Goal: Task Accomplishment & Management: Use online tool/utility

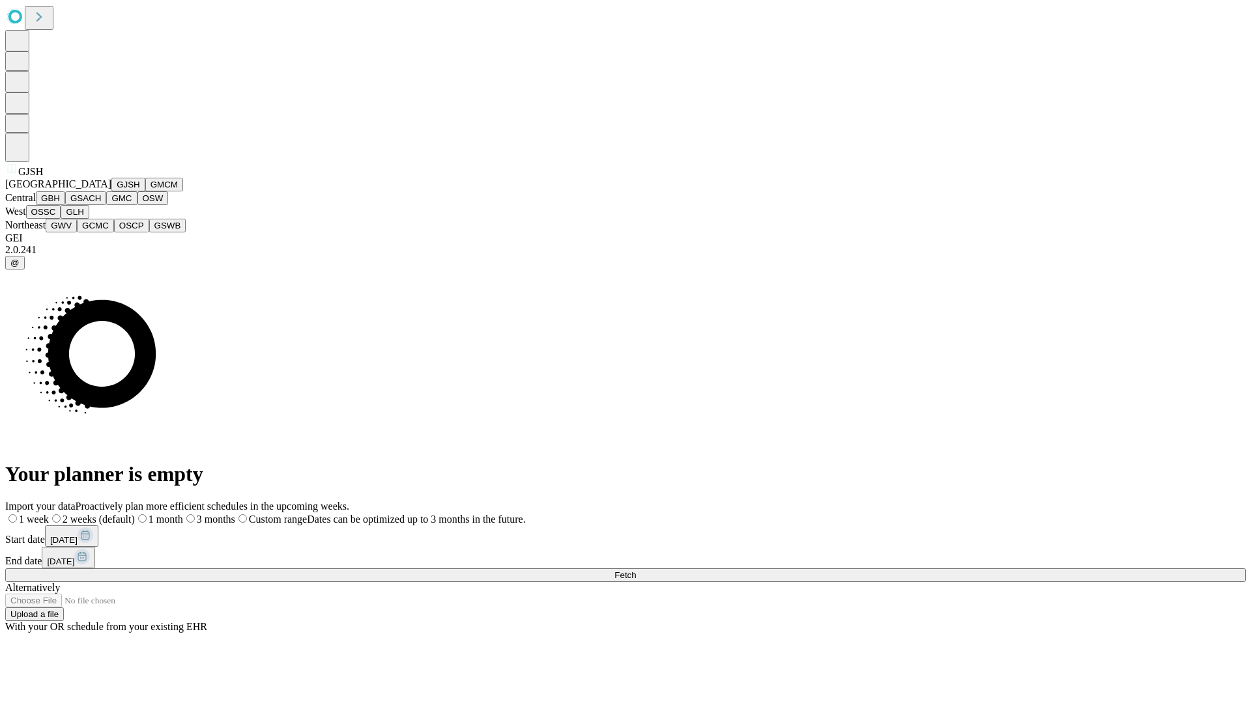
click at [111, 191] on button "GJSH" at bounding box center [128, 185] width 34 height 14
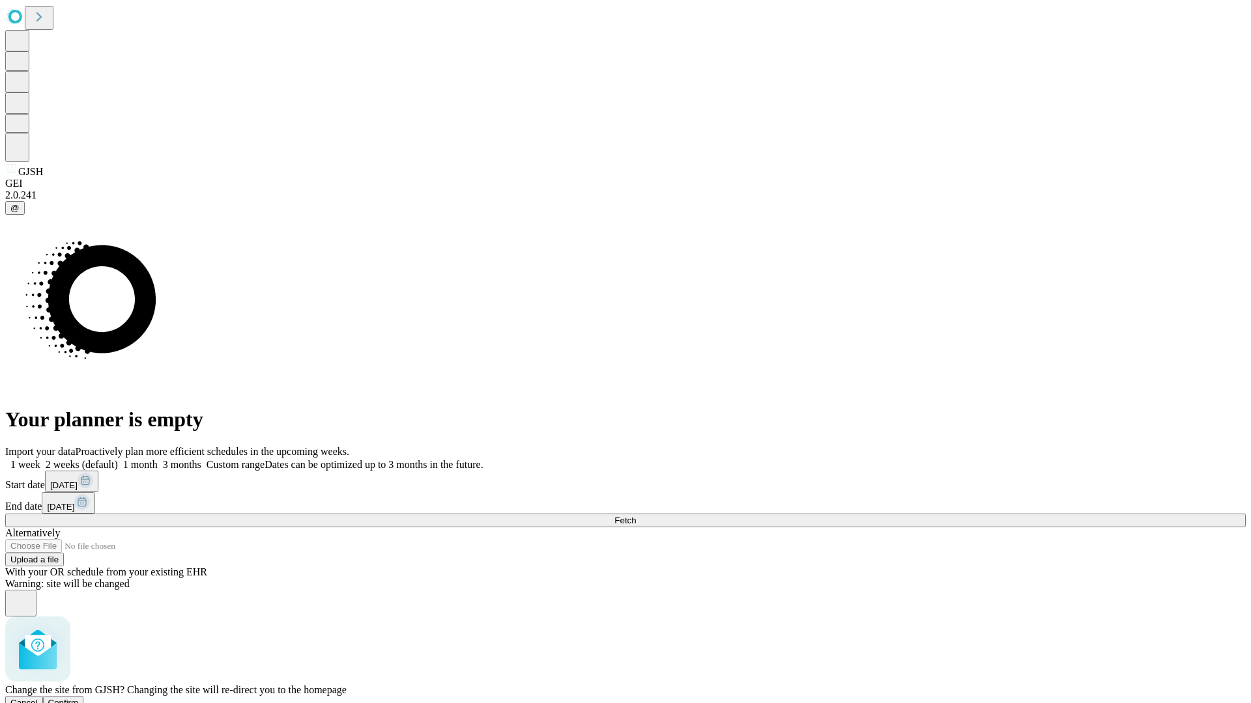
click at [79, 698] on span "Confirm" at bounding box center [63, 703] width 31 height 10
click at [118, 459] on label "2 weeks (default)" at bounding box center [79, 464] width 78 height 11
click at [636, 516] on span "Fetch" at bounding box center [624, 521] width 21 height 10
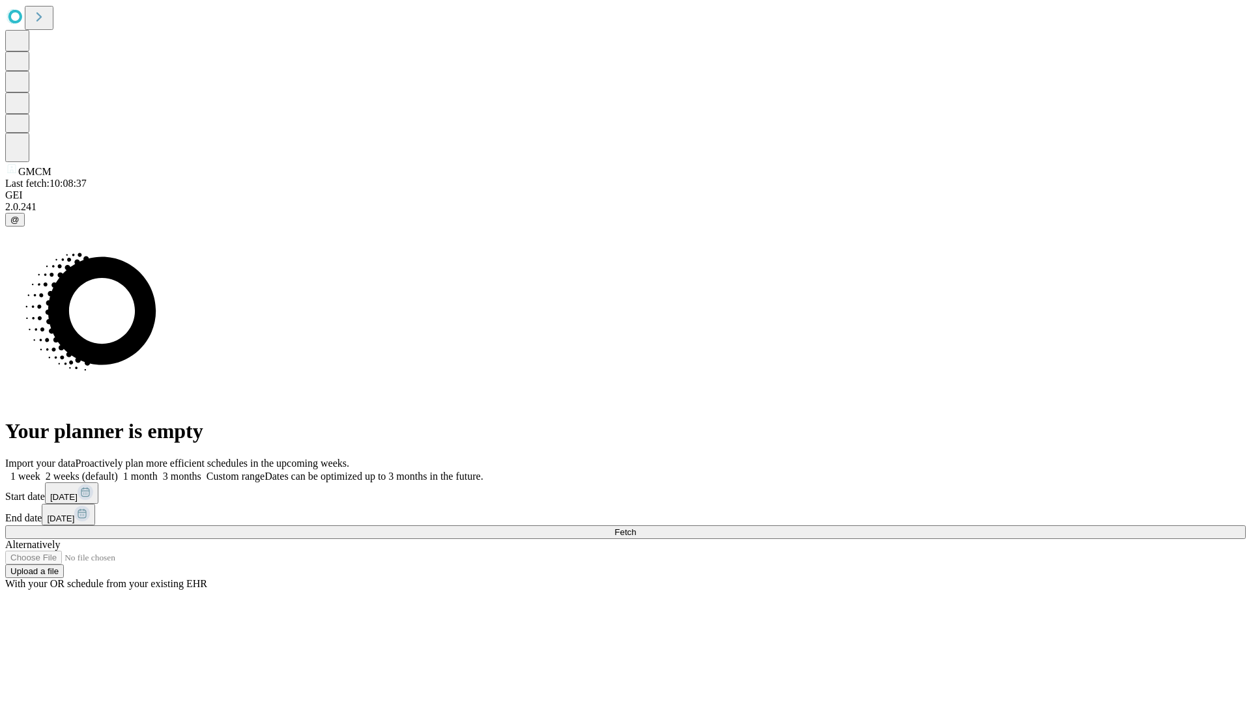
click at [118, 471] on label "2 weeks (default)" at bounding box center [79, 476] width 78 height 11
click at [636, 528] on span "Fetch" at bounding box center [624, 533] width 21 height 10
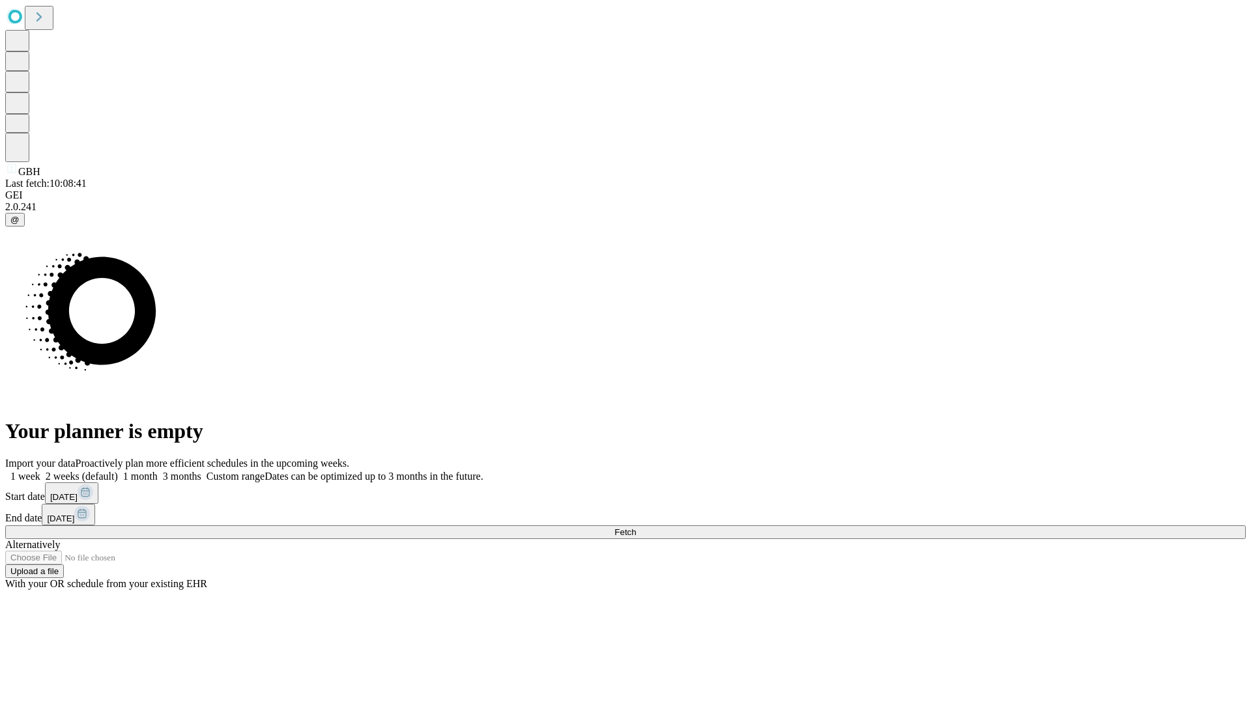
click at [118, 471] on label "2 weeks (default)" at bounding box center [79, 476] width 78 height 11
click at [636, 528] on span "Fetch" at bounding box center [624, 533] width 21 height 10
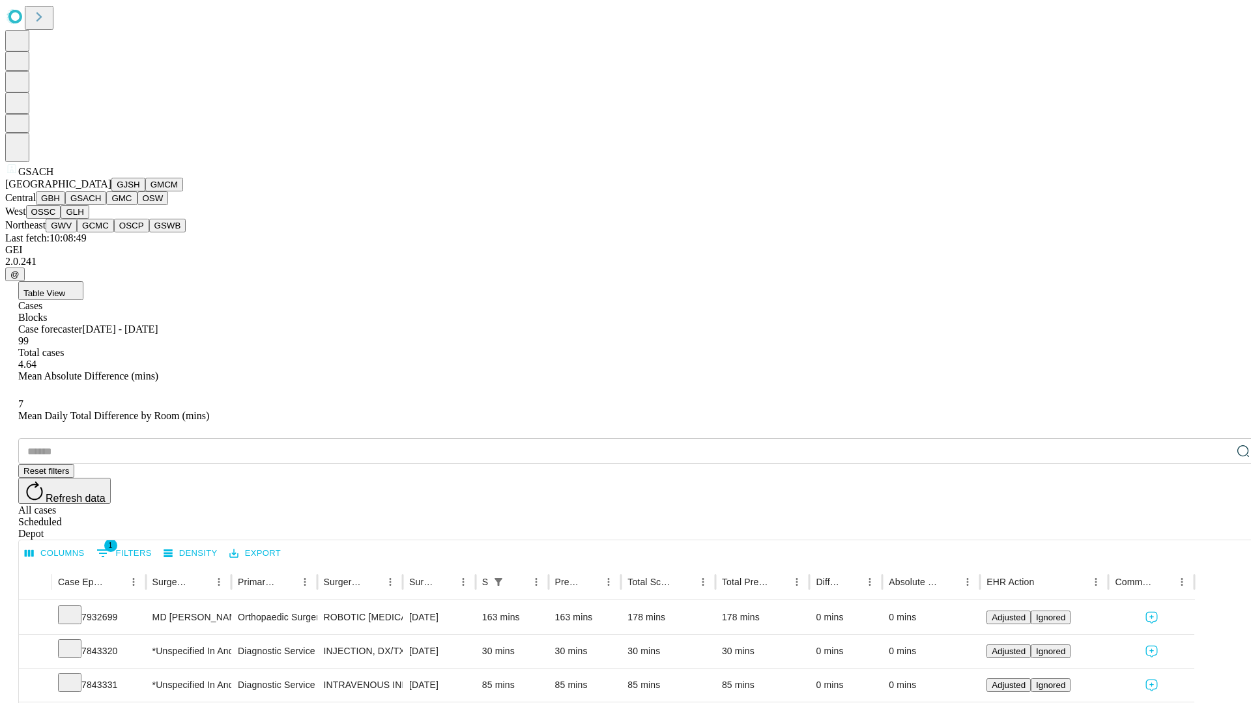
click at [106, 205] on button "GMC" at bounding box center [121, 198] width 31 height 14
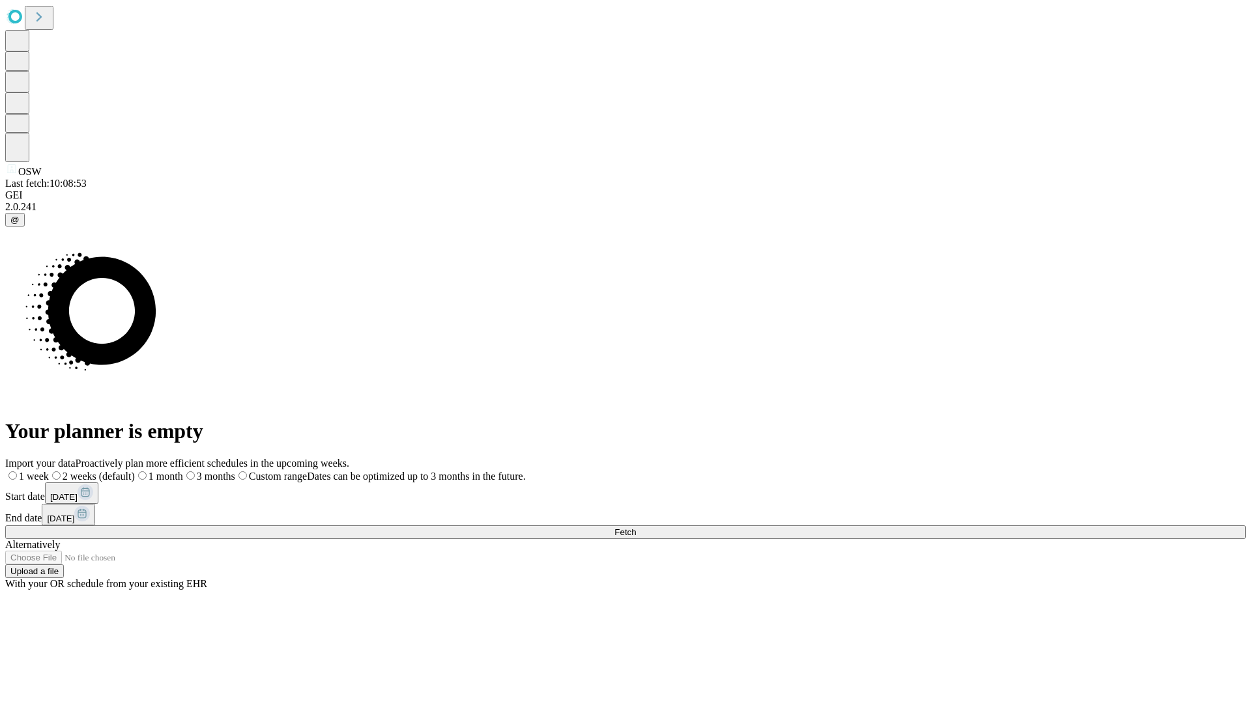
click at [135, 471] on label "2 weeks (default)" at bounding box center [92, 476] width 86 height 11
click at [636, 528] on span "Fetch" at bounding box center [624, 533] width 21 height 10
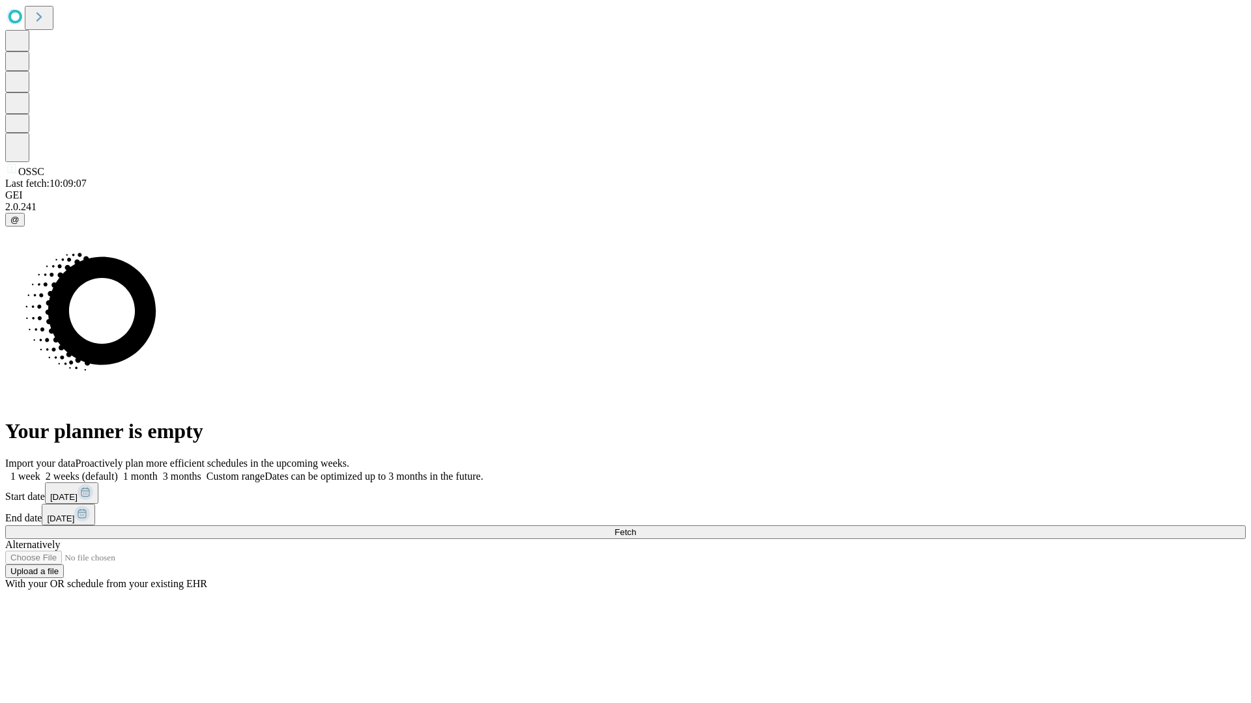
click at [636, 528] on span "Fetch" at bounding box center [624, 533] width 21 height 10
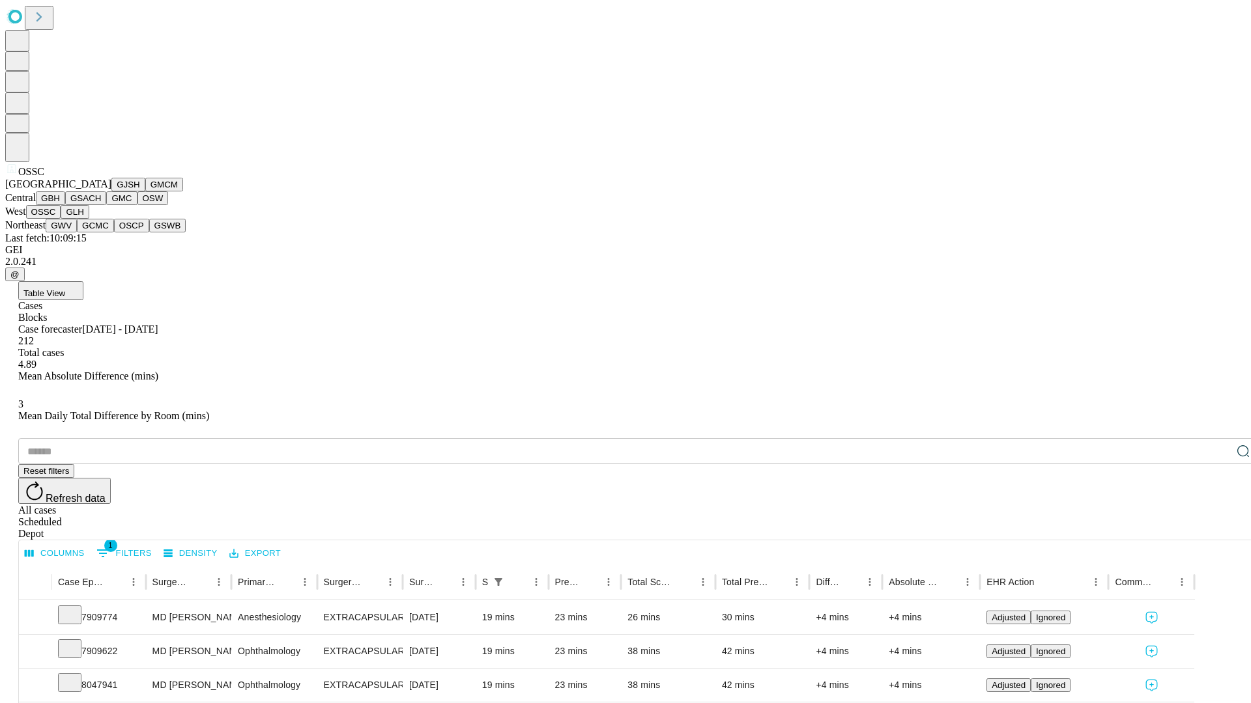
click at [89, 219] on button "GLH" at bounding box center [75, 212] width 28 height 14
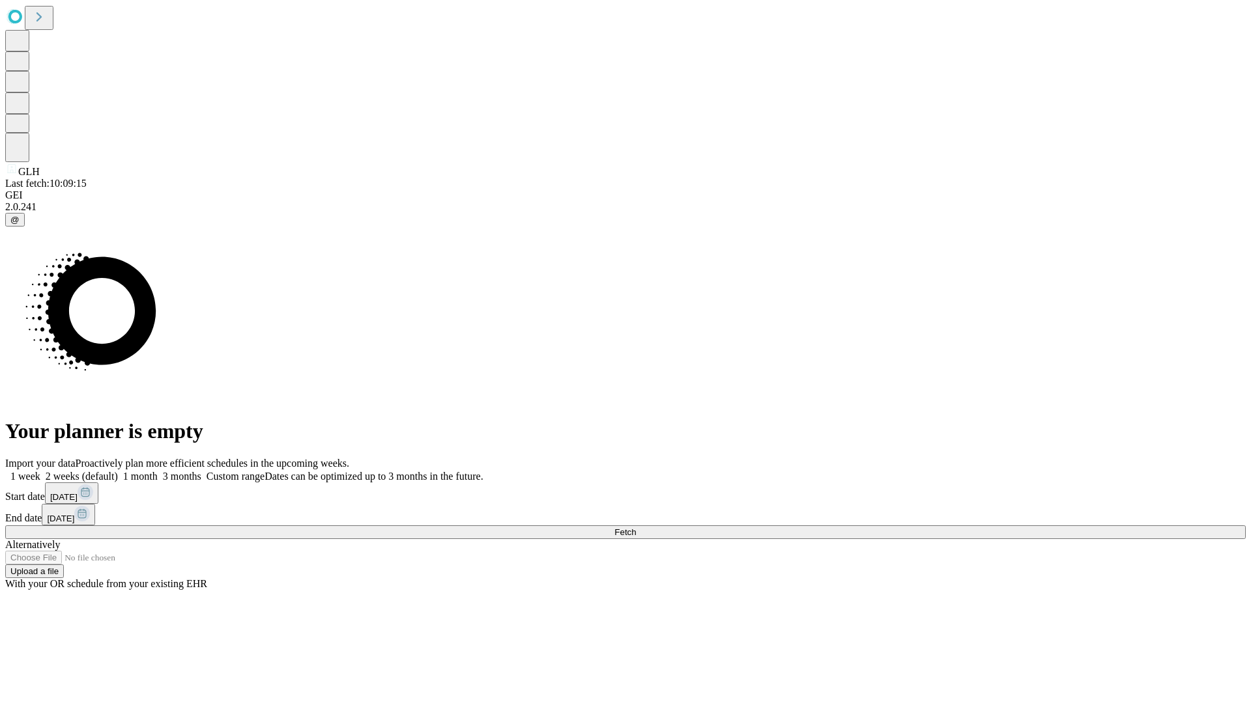
click at [118, 471] on label "2 weeks (default)" at bounding box center [79, 476] width 78 height 11
click at [636, 528] on span "Fetch" at bounding box center [624, 533] width 21 height 10
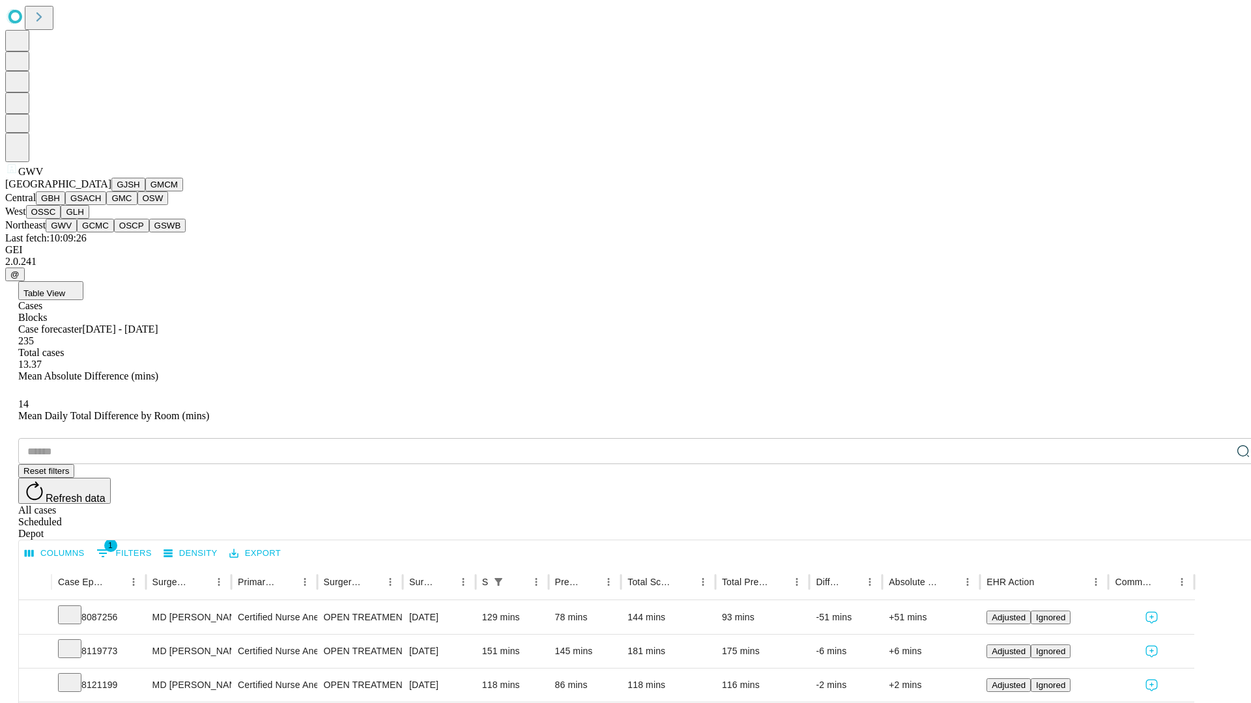
click at [101, 233] on button "GCMC" at bounding box center [95, 226] width 37 height 14
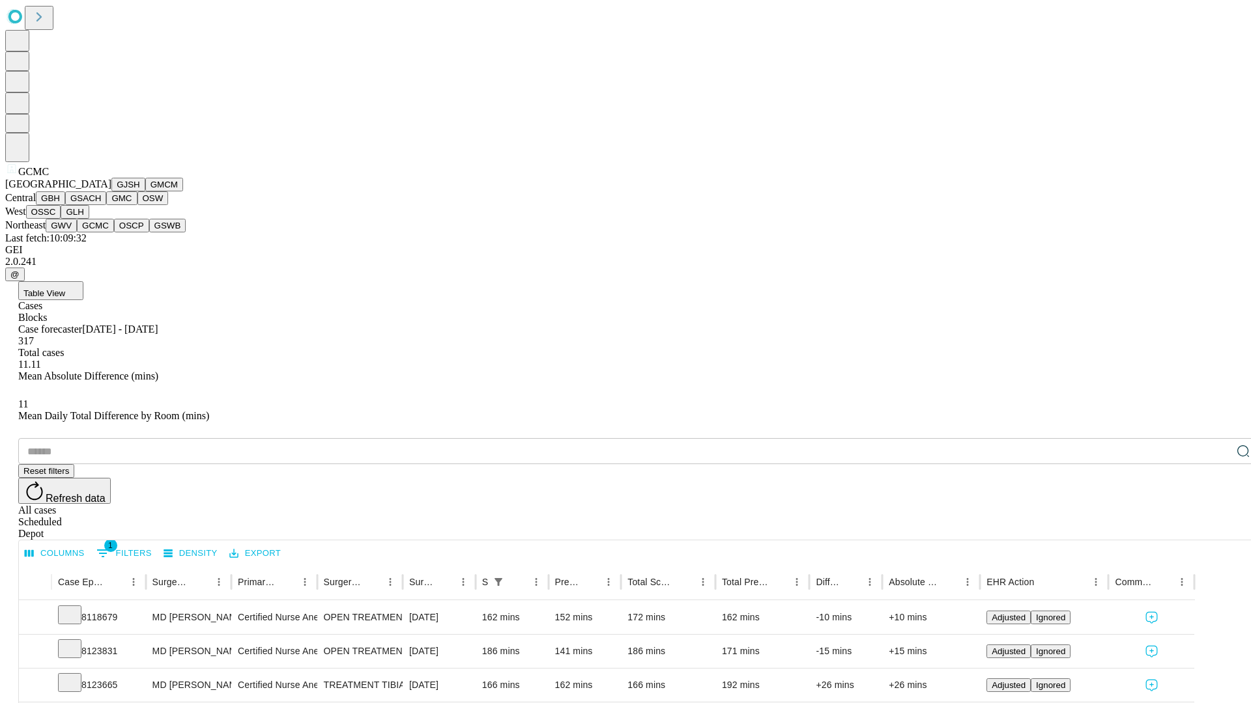
click at [114, 233] on button "OSCP" at bounding box center [131, 226] width 35 height 14
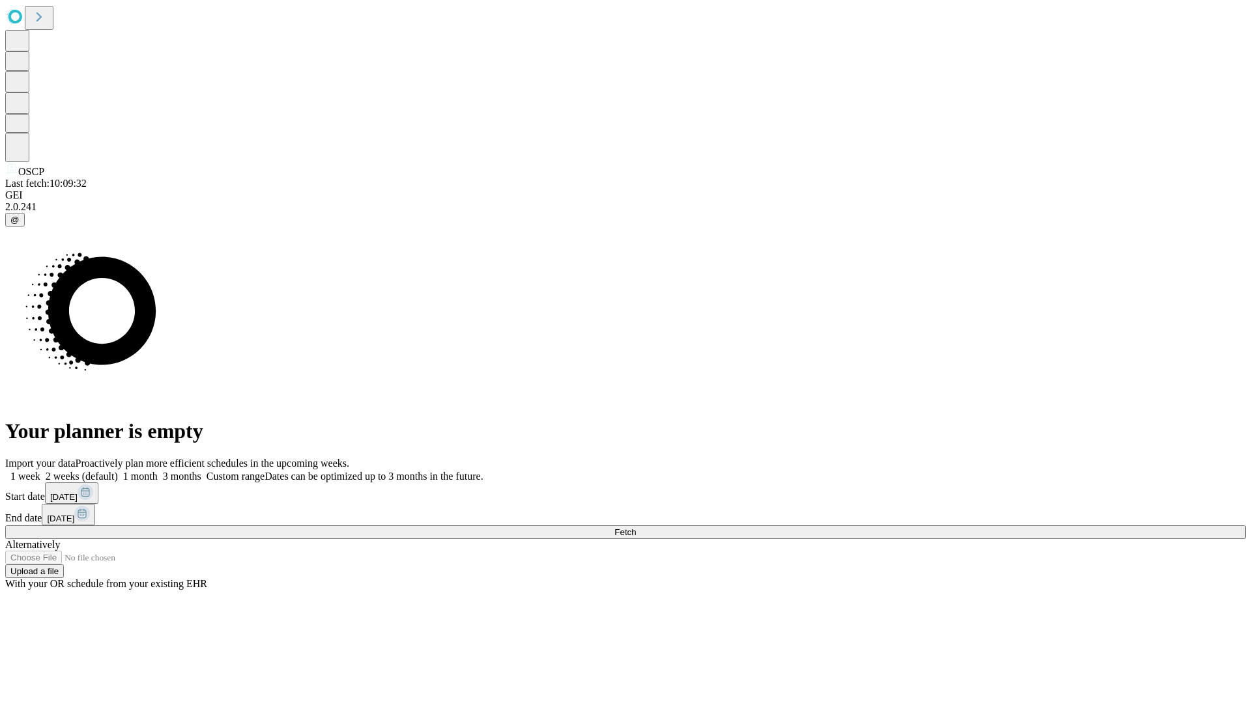
click at [118, 471] on label "2 weeks (default)" at bounding box center [79, 476] width 78 height 11
click at [636, 528] on span "Fetch" at bounding box center [624, 533] width 21 height 10
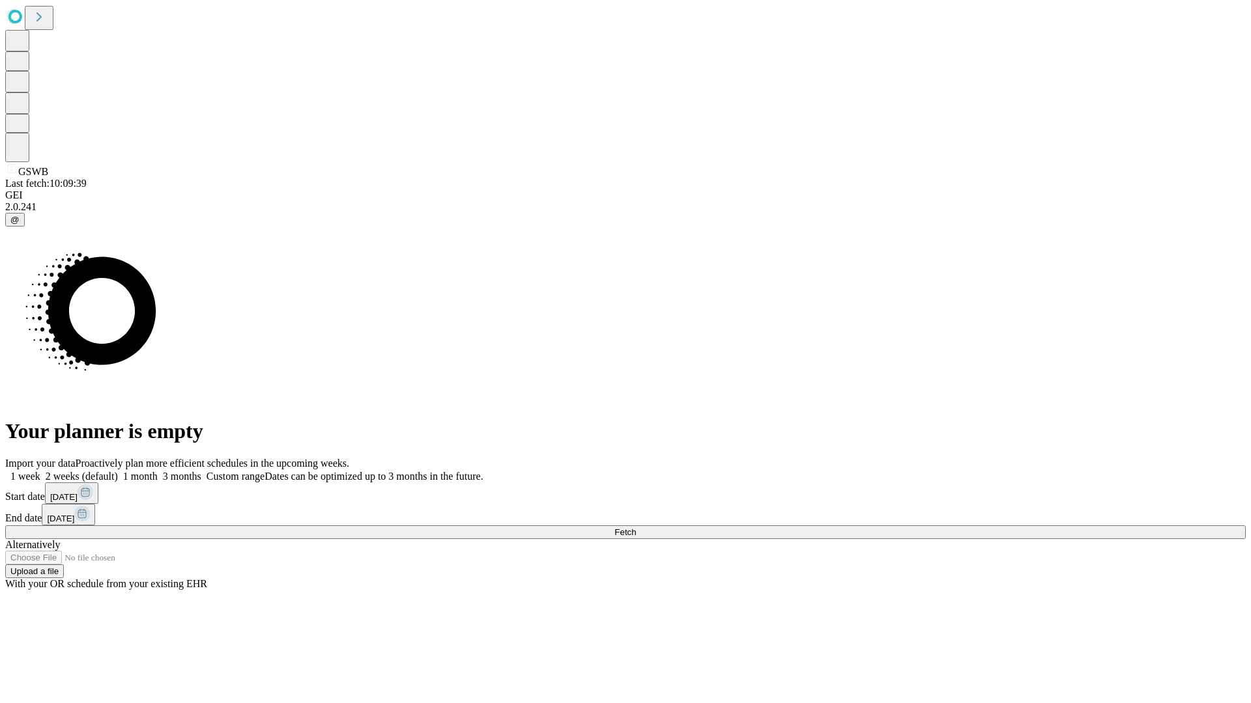
click at [118, 471] on label "2 weeks (default)" at bounding box center [79, 476] width 78 height 11
click at [636, 528] on span "Fetch" at bounding box center [624, 533] width 21 height 10
